Goal: Information Seeking & Learning: Learn about a topic

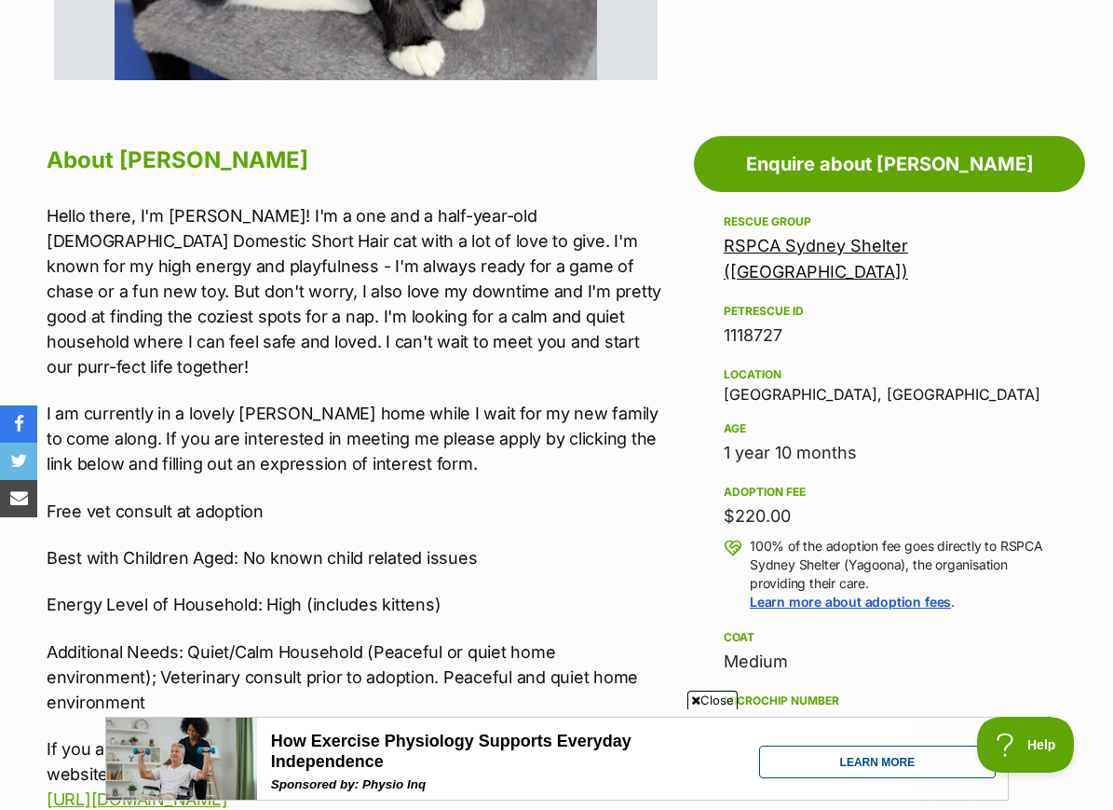
scroll to position [910, 0]
click at [908, 243] on link "RSPCA Sydney Shelter ([GEOGRAPHIC_DATA])" at bounding box center [816, 260] width 184 height 46
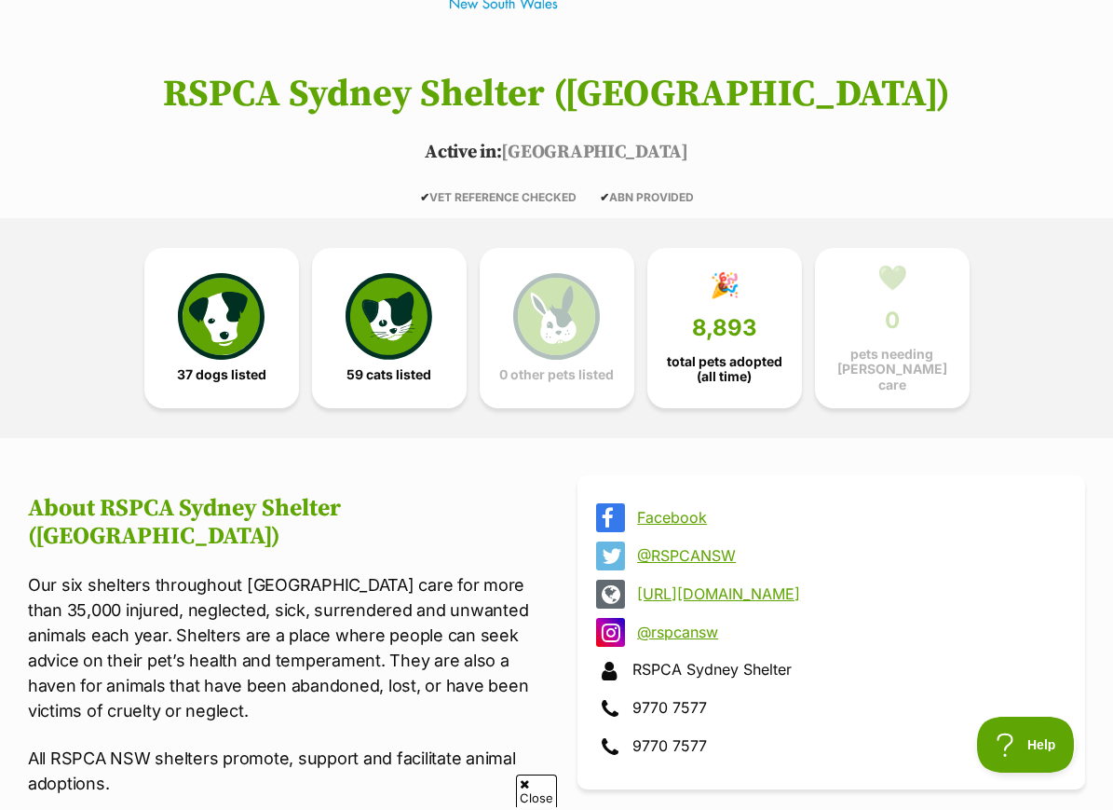
click at [375, 336] on img at bounding box center [389, 316] width 86 height 86
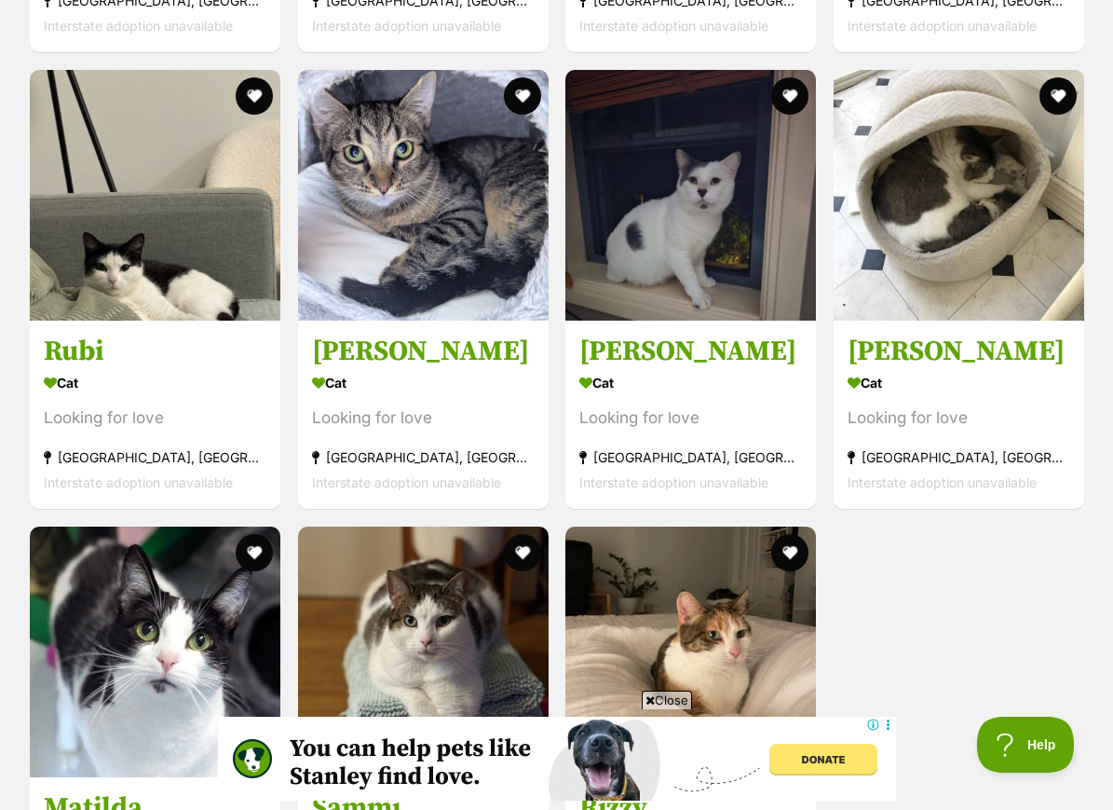
scroll to position [7755, 0]
click at [1051, 299] on img at bounding box center [959, 196] width 251 height 251
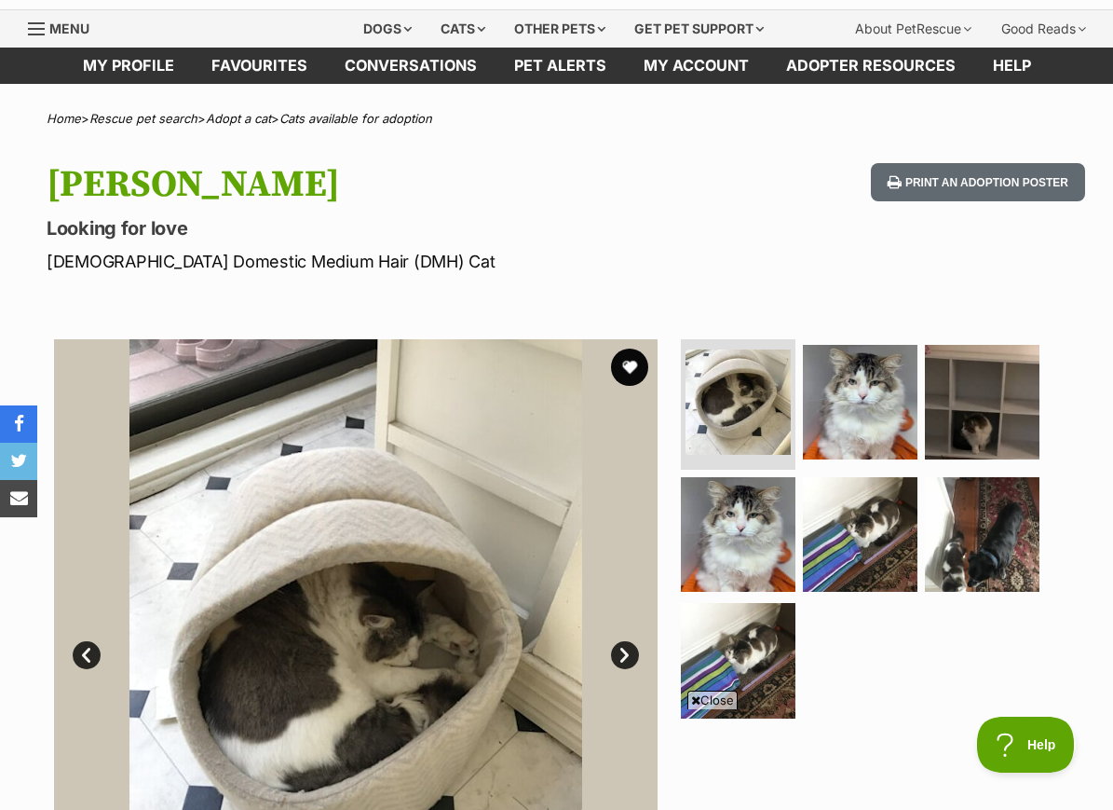
click at [901, 419] on img at bounding box center [860, 402] width 115 height 115
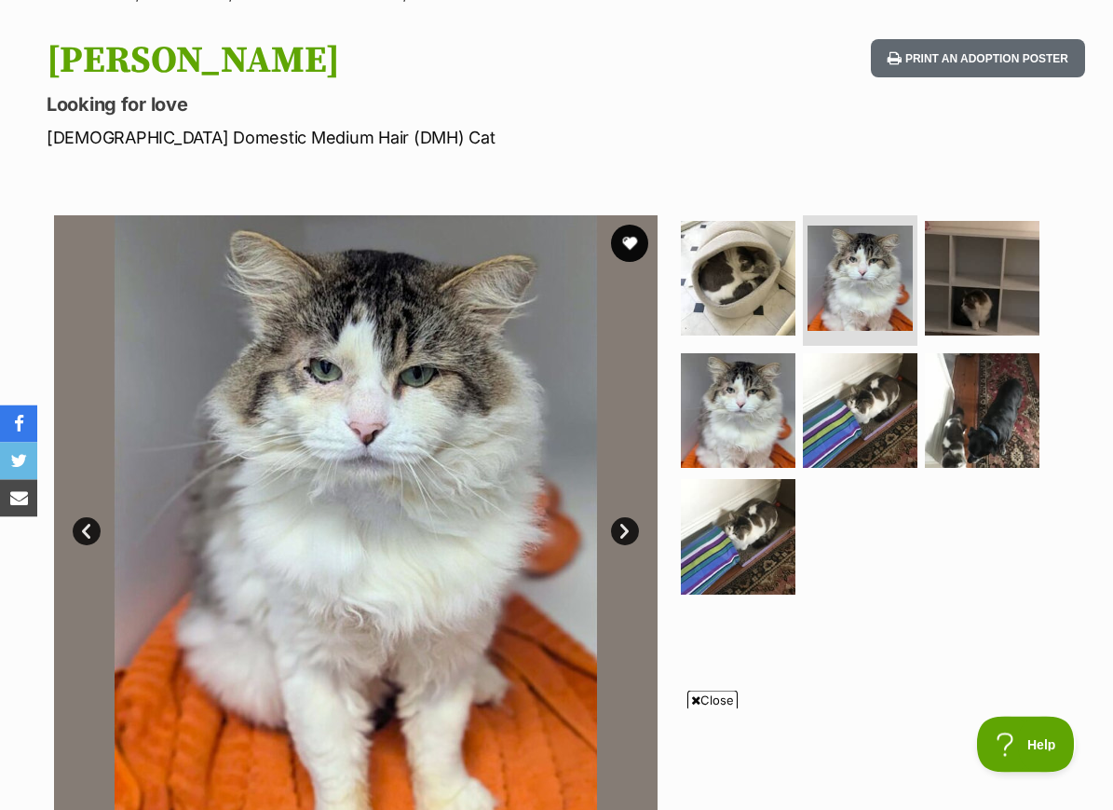
scroll to position [172, 0]
click at [896, 424] on img at bounding box center [860, 410] width 115 height 115
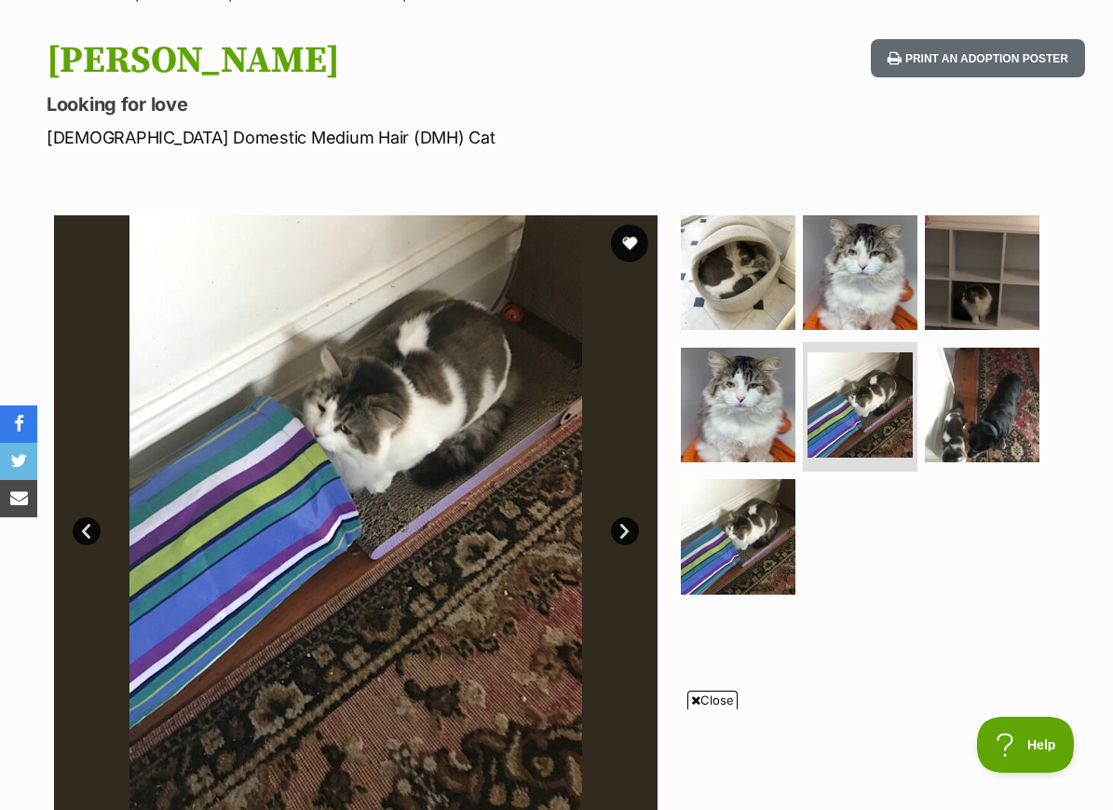
click at [984, 410] on img at bounding box center [982, 405] width 115 height 115
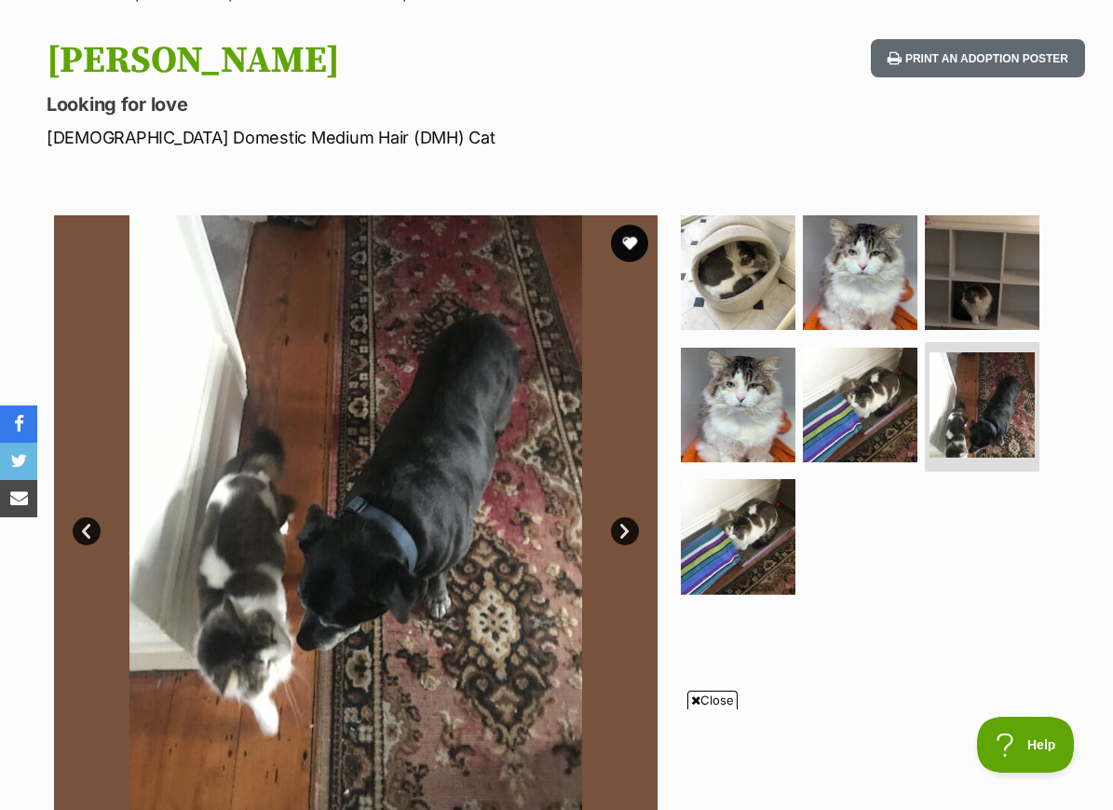
click at [1014, 303] on img at bounding box center [982, 272] width 115 height 115
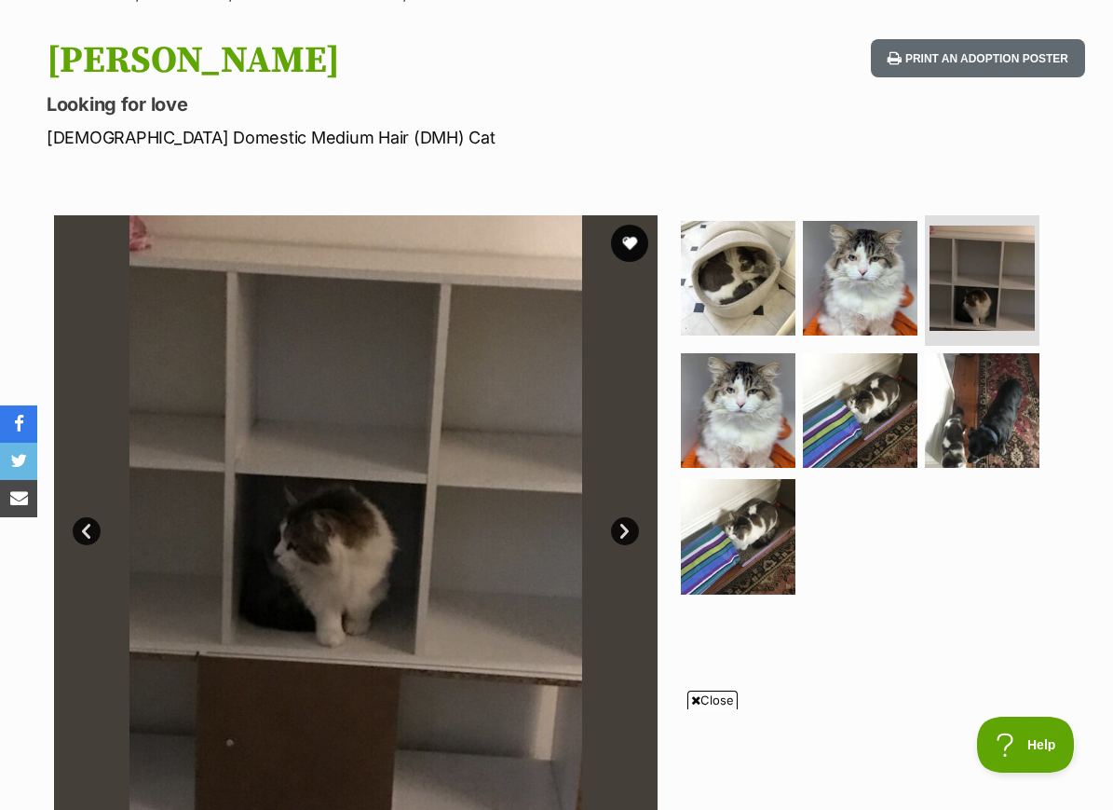
click at [759, 536] on img at bounding box center [738, 536] width 115 height 115
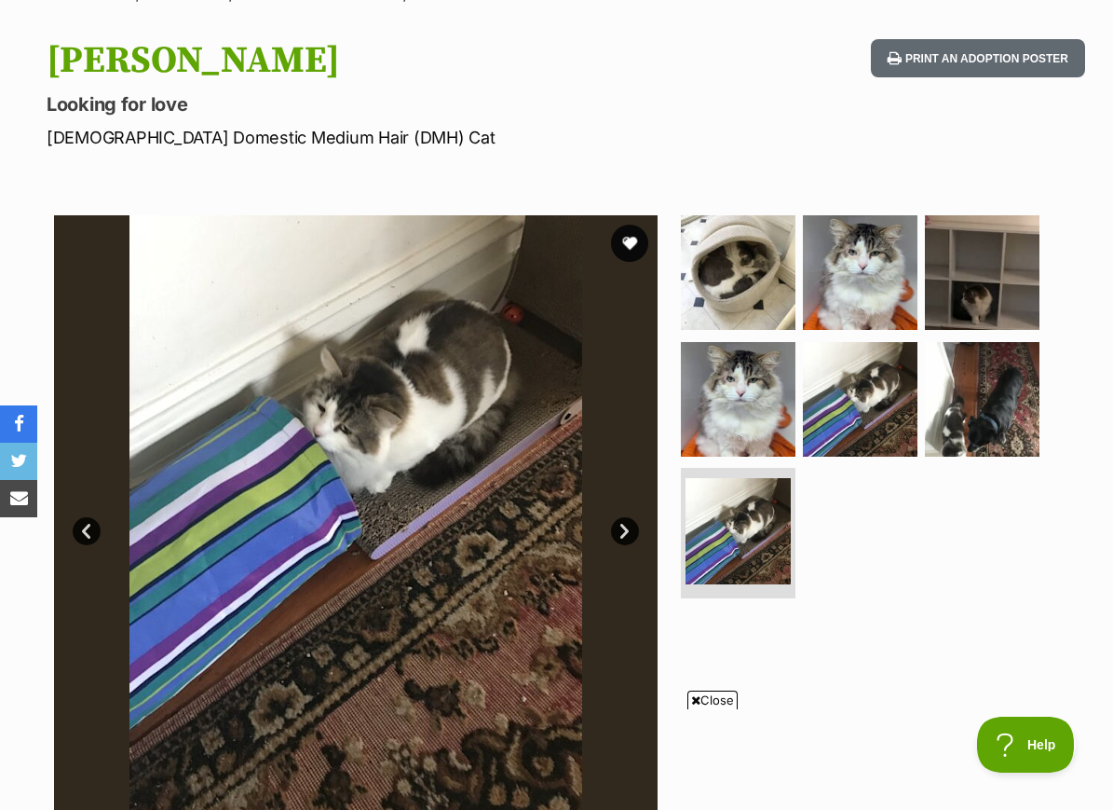
click at [765, 430] on img at bounding box center [738, 399] width 115 height 115
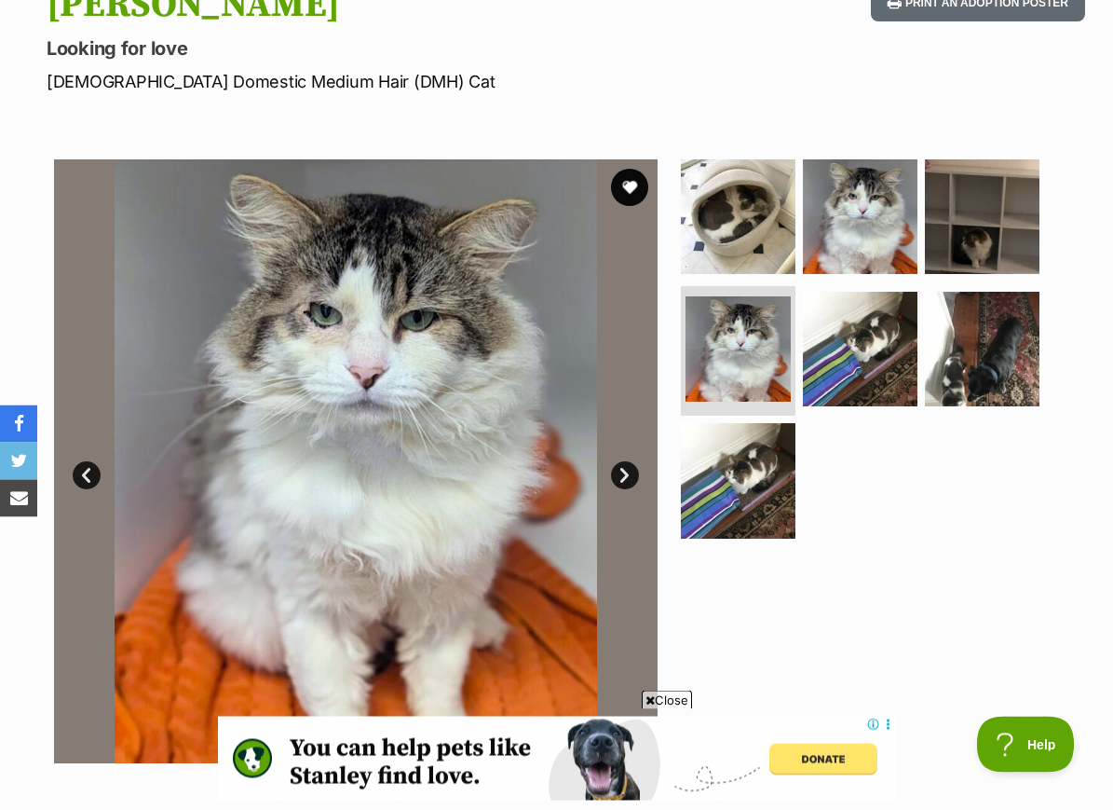
scroll to position [228, 0]
click at [1004, 315] on img at bounding box center [982, 349] width 115 height 115
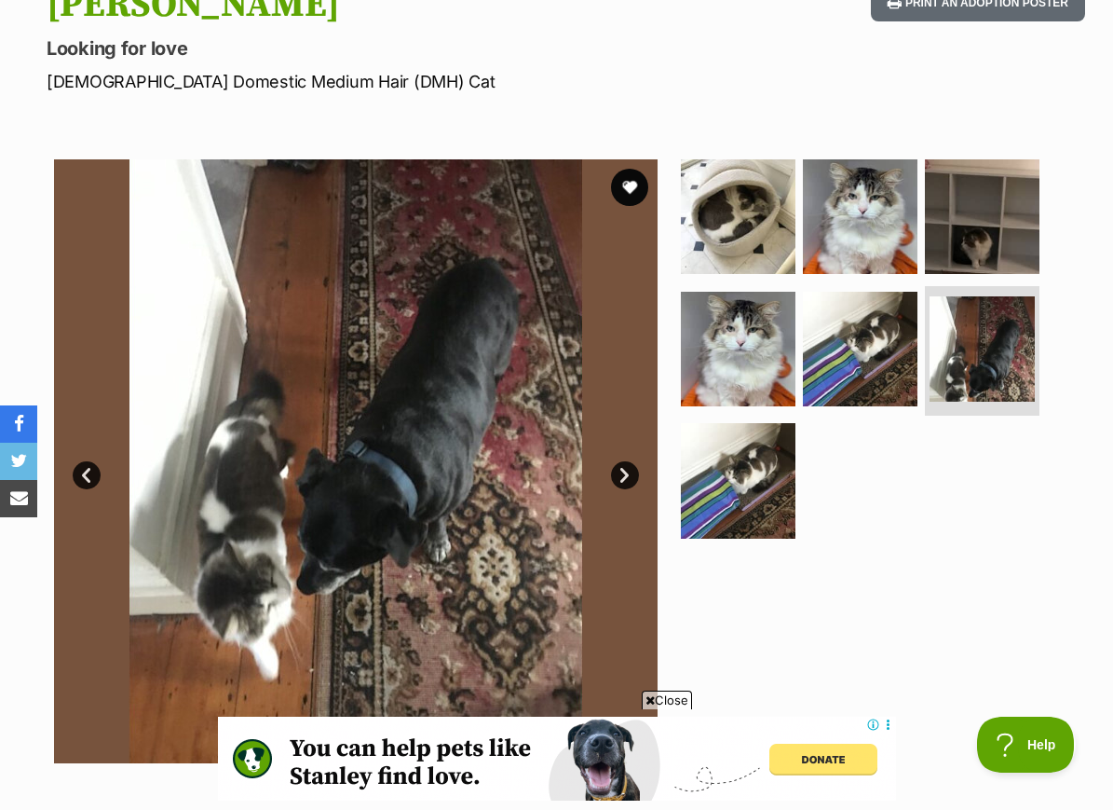
click at [1028, 224] on img at bounding box center [982, 216] width 115 height 115
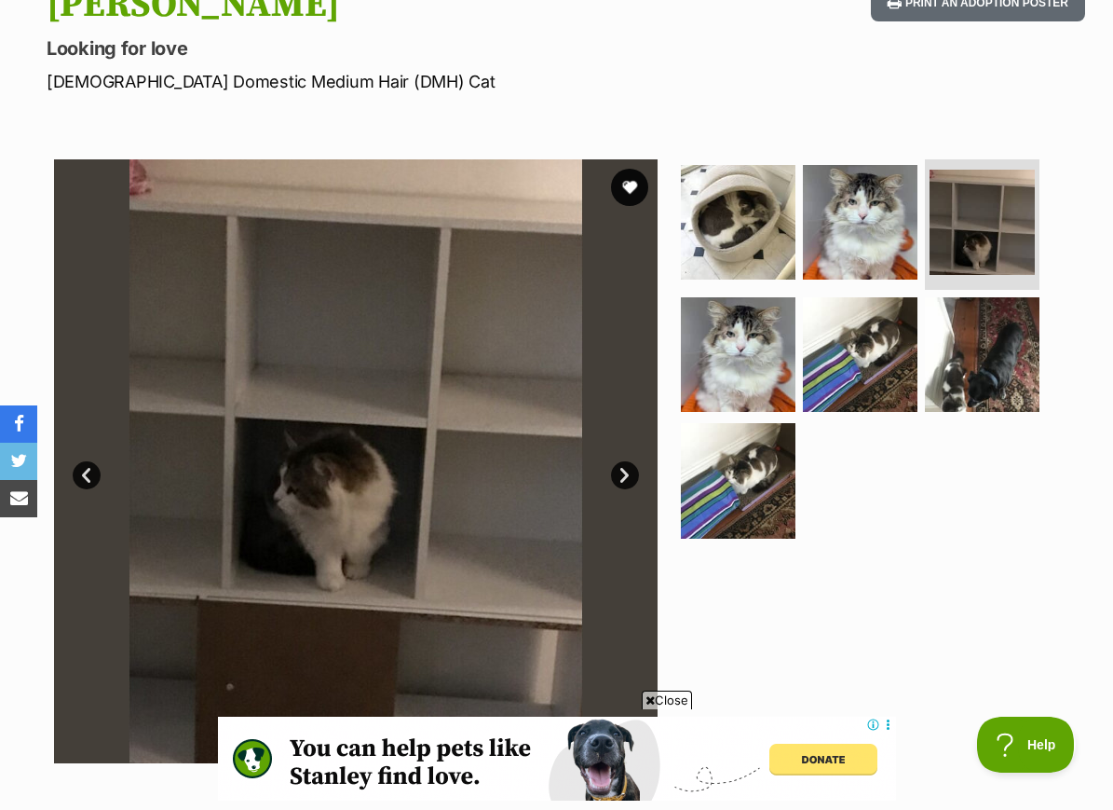
click at [892, 236] on img at bounding box center [860, 222] width 115 height 115
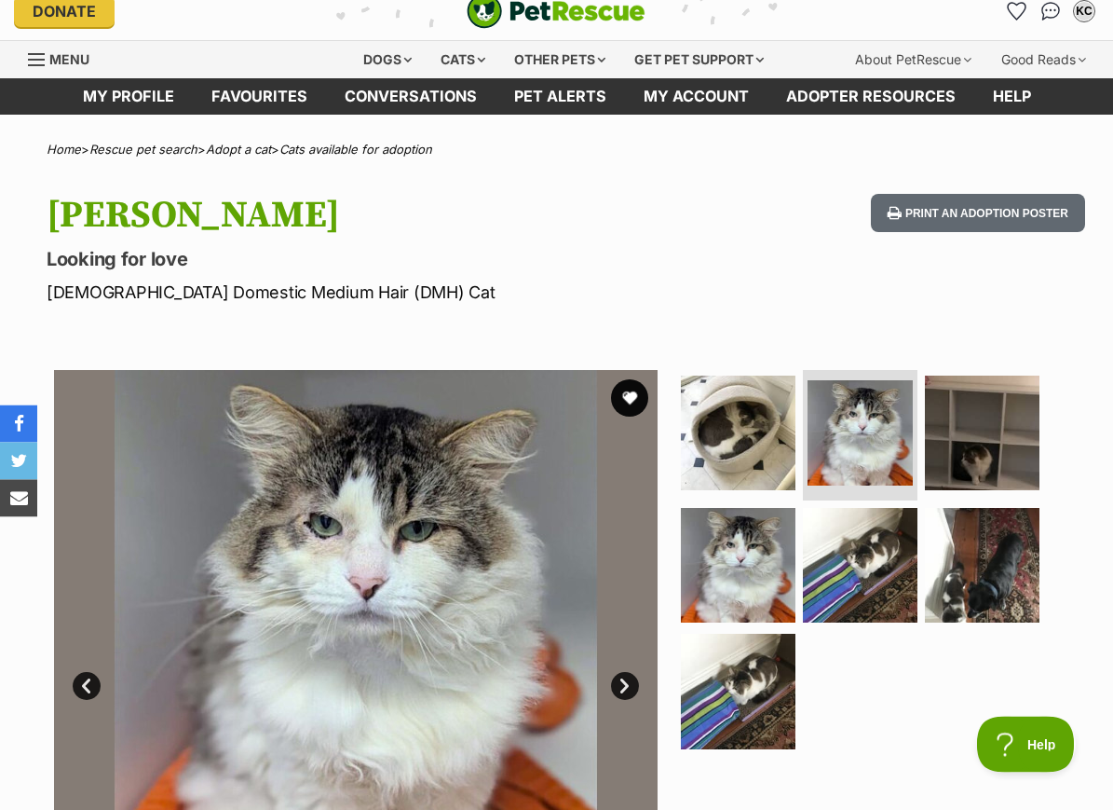
scroll to position [0, 0]
